Goal: Navigation & Orientation: Find specific page/section

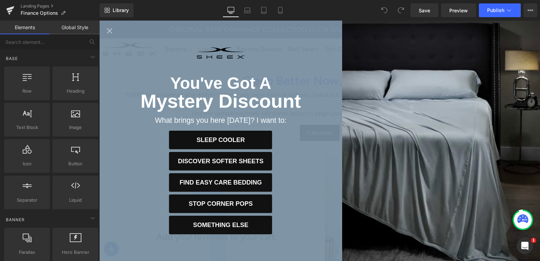
click at [111, 30] on icon "Close popup" at bounding box center [110, 31] width 10 height 10
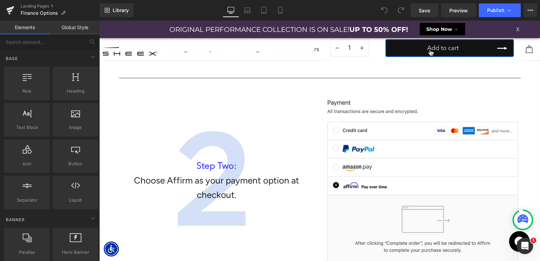
scroll to position [221, 0]
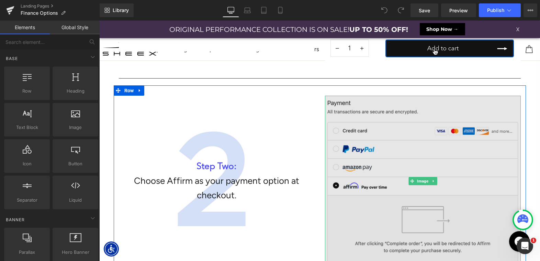
click at [352, 168] on img at bounding box center [423, 181] width 196 height 171
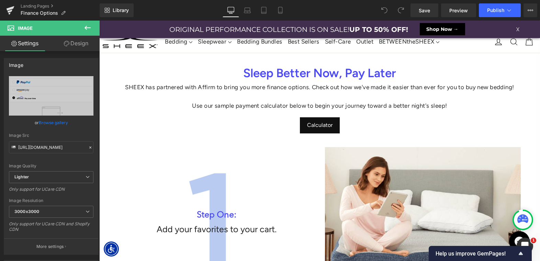
scroll to position [6, 0]
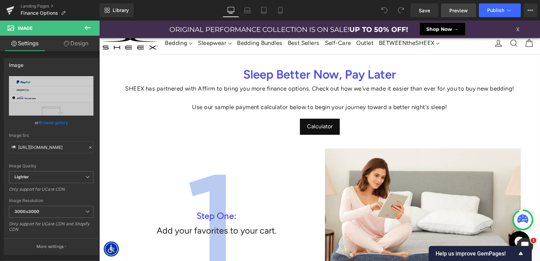
click at [465, 10] on span "Preview" at bounding box center [458, 10] width 19 height 7
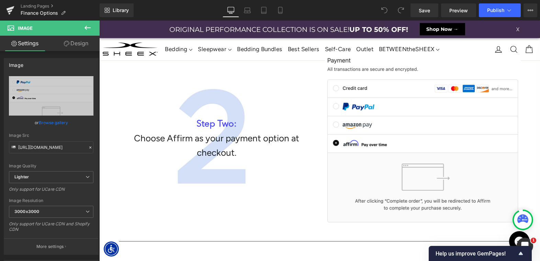
scroll to position [230, 0]
